Goal: Find specific page/section

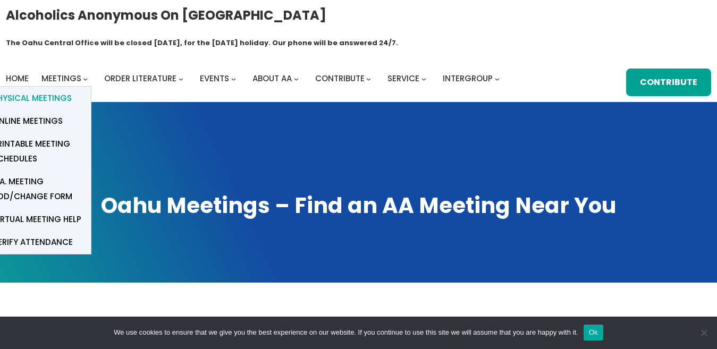
click at [75, 87] on link "Physical Meetings" at bounding box center [38, 98] width 106 height 23
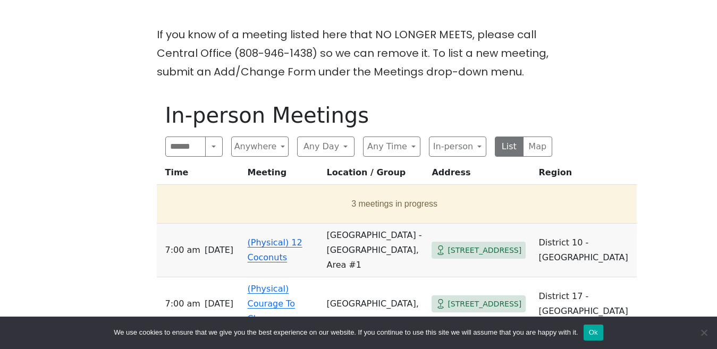
scroll to position [298, 0]
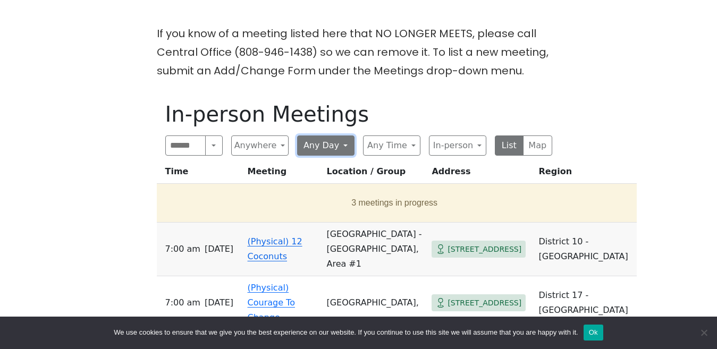
click at [343, 135] on button "Any Day" at bounding box center [325, 145] width 57 height 20
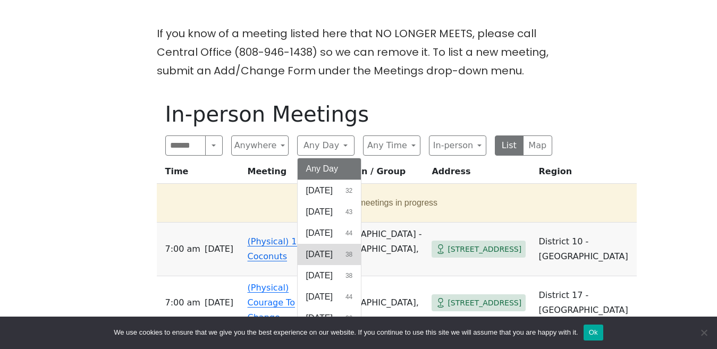
click at [333, 248] on span "[DATE]" at bounding box center [319, 254] width 27 height 13
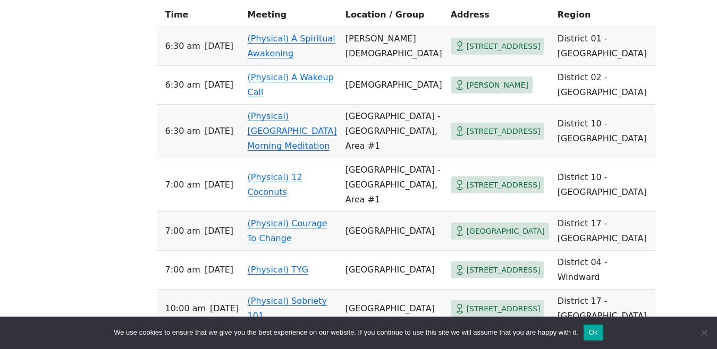
scroll to position [425, 0]
